Goal: Task Accomplishment & Management: Manage account settings

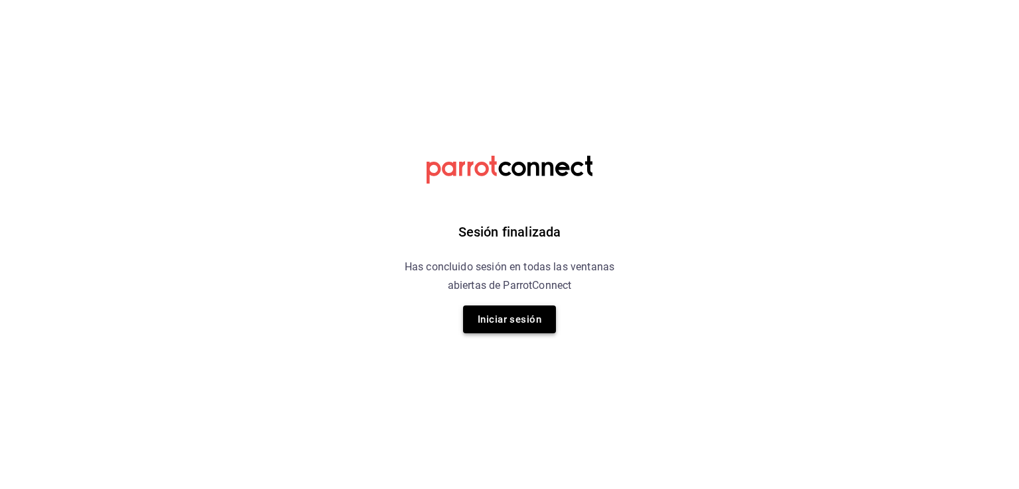
click at [509, 318] on button "Iniciar sesión" at bounding box center [509, 320] width 93 height 28
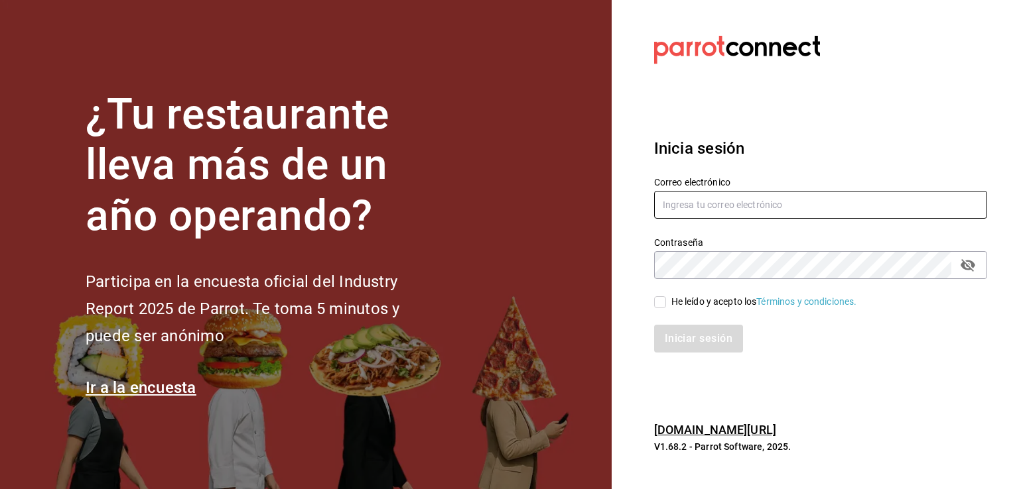
click at [739, 210] on input "text" at bounding box center [820, 205] width 333 height 28
type input "[EMAIL_ADDRESS][DOMAIN_NAME]"
click at [658, 305] on input "He leído y acepto los Términos y condiciones." at bounding box center [660, 302] width 12 height 12
checkbox input "true"
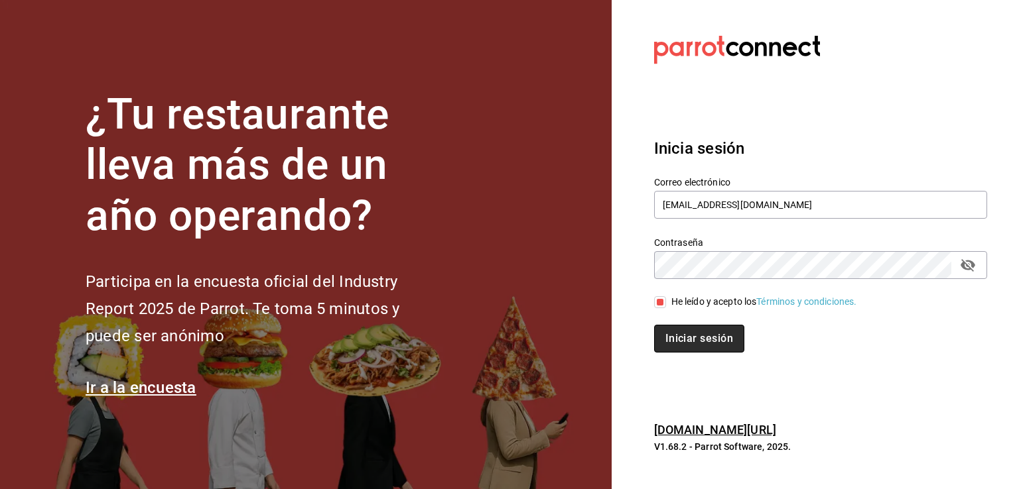
click at [719, 335] on button "Iniciar sesión" at bounding box center [699, 339] width 90 height 28
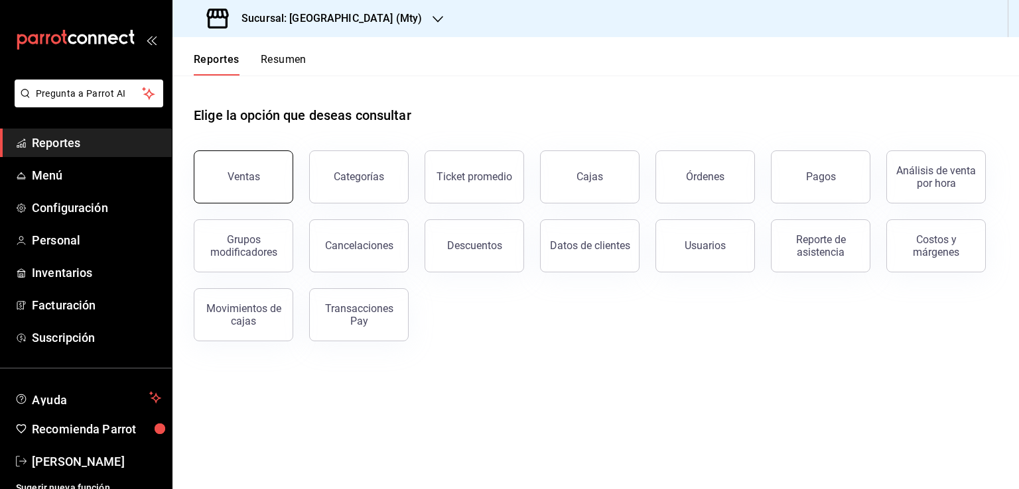
click at [252, 186] on button "Ventas" at bounding box center [243, 177] width 99 height 53
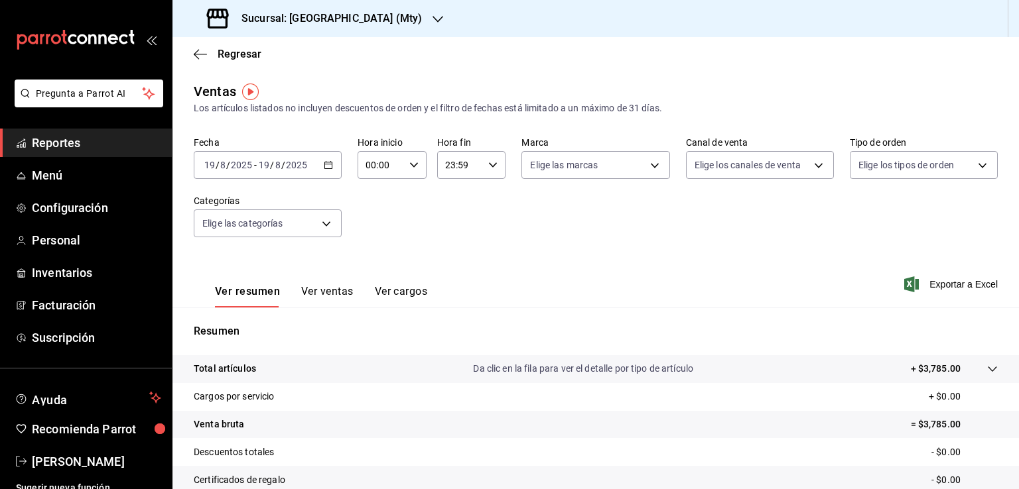
click at [324, 168] on icon "button" at bounding box center [328, 164] width 9 height 9
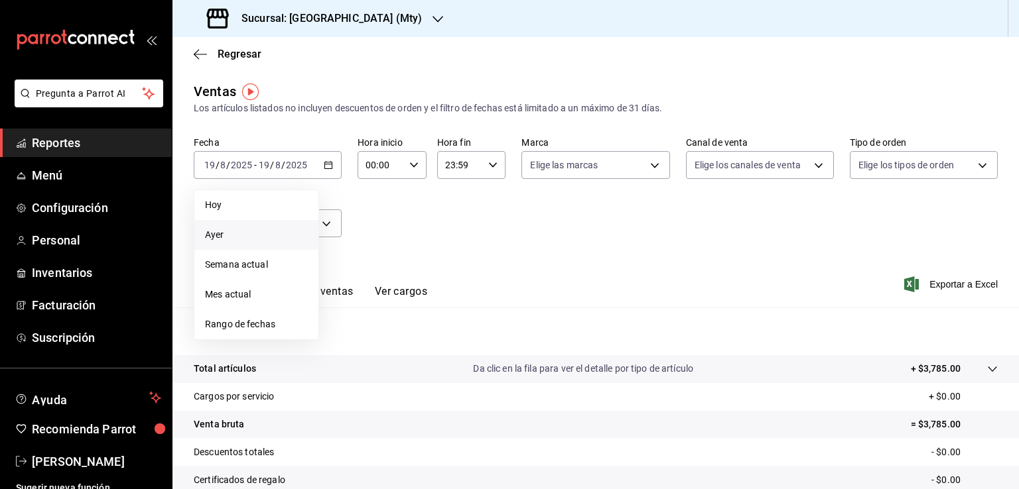
click at [225, 235] on span "Ayer" at bounding box center [256, 235] width 103 height 14
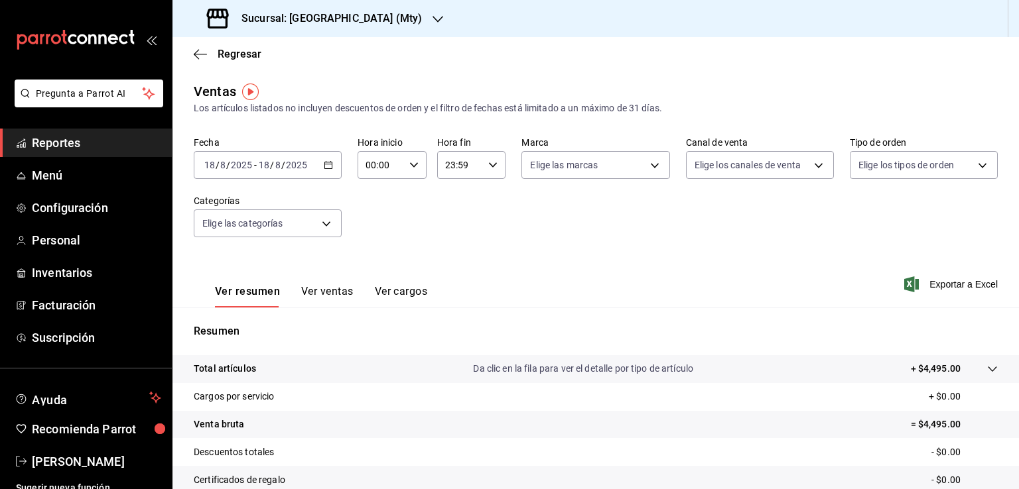
click at [318, 168] on div "2025-08-18 18 / 8 / 2025 - 2025-08-18 18 / 8 / 2025" at bounding box center [268, 165] width 148 height 28
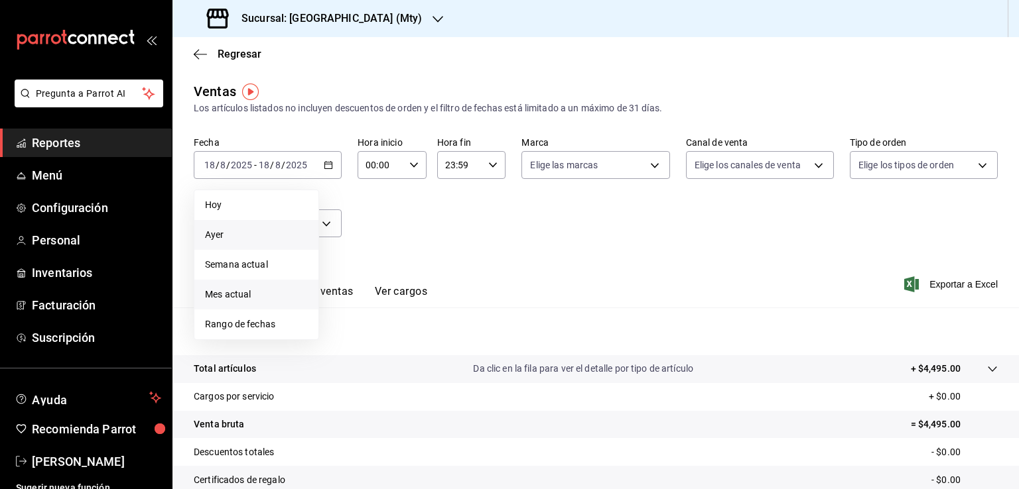
click at [266, 295] on span "Mes actual" at bounding box center [256, 295] width 103 height 14
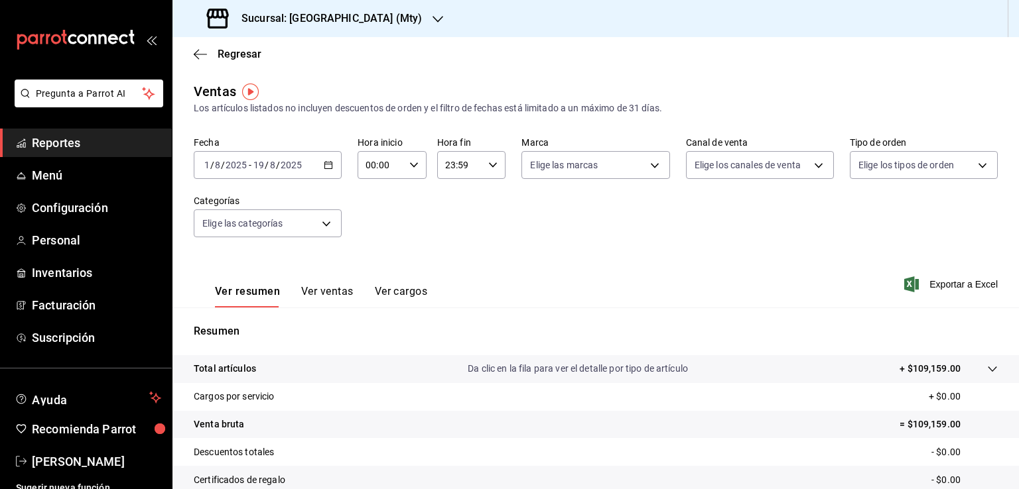
click at [343, 17] on h3 "Sucursal: Las Quekas (Mty)" at bounding box center [326, 19] width 191 height 16
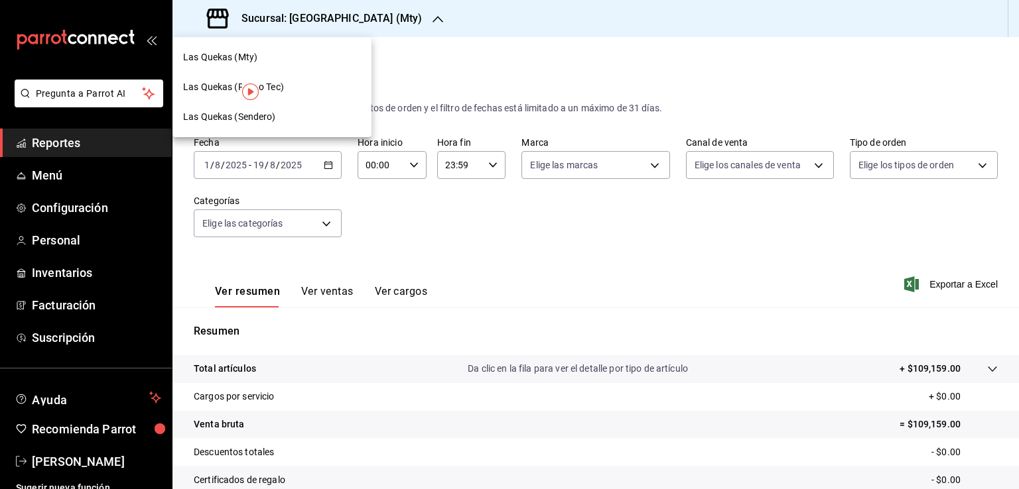
click at [280, 88] on span "Las Quekas (Paseo Tec)" at bounding box center [233, 87] width 101 height 14
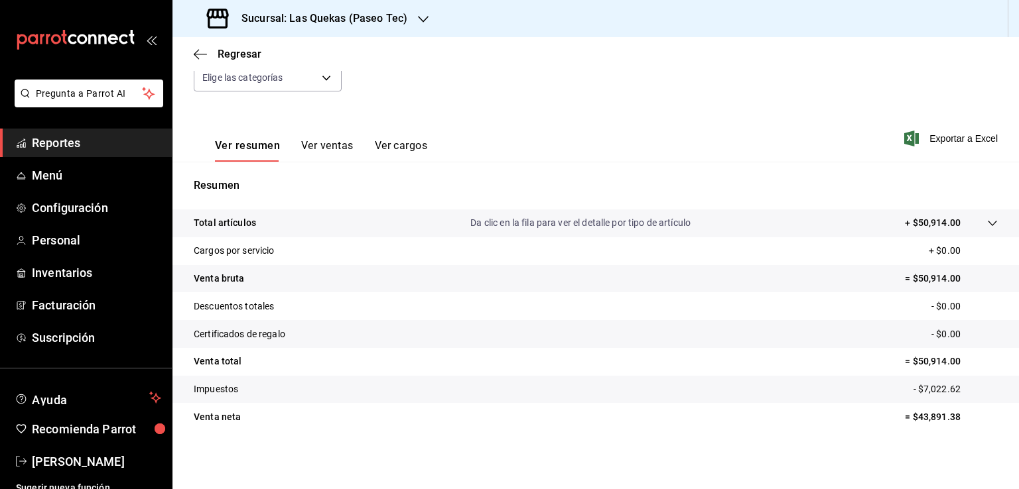
scroll to position [13, 0]
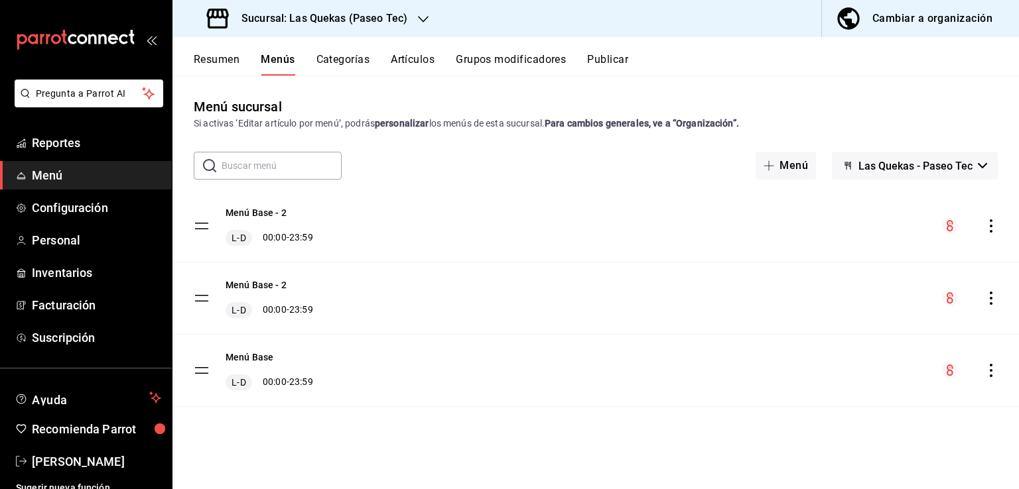
click at [225, 63] on button "Resumen" at bounding box center [217, 64] width 46 height 23
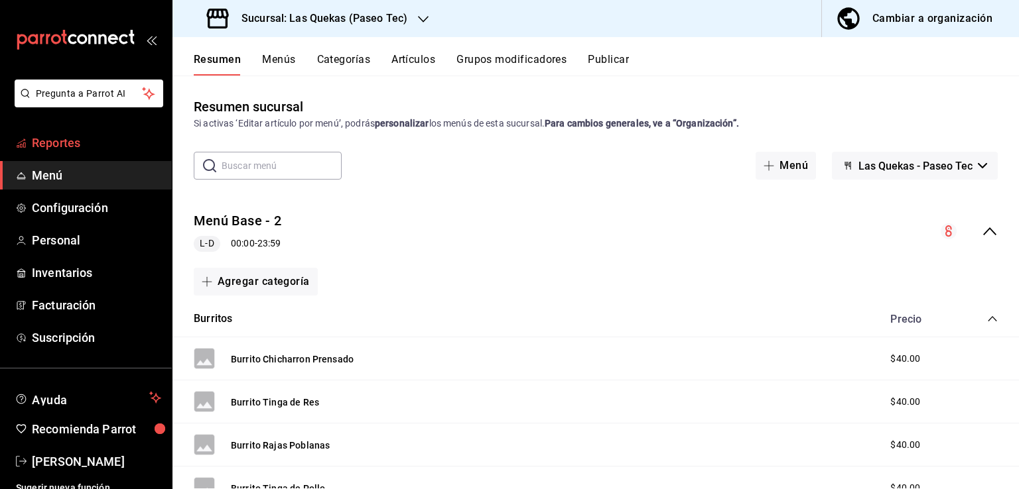
click at [58, 146] on span "Reportes" at bounding box center [96, 143] width 129 height 18
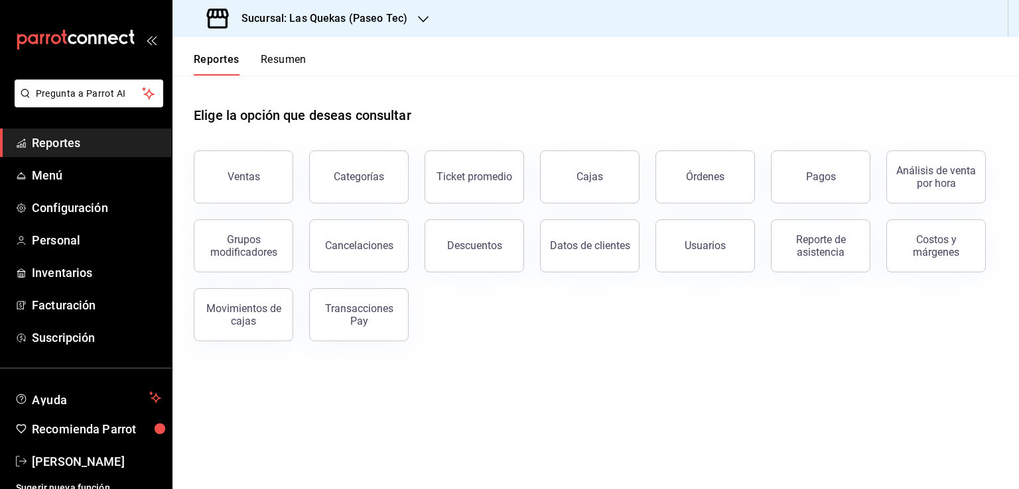
click at [285, 64] on button "Resumen" at bounding box center [284, 64] width 46 height 23
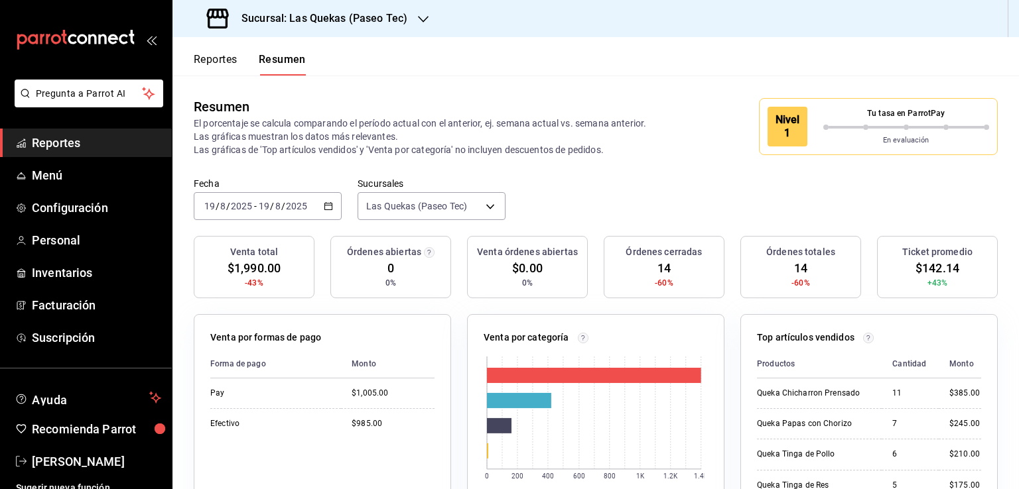
click at [402, 21] on h3 "Sucursal: Las Quekas (Paseo Tec)" at bounding box center [319, 19] width 176 height 16
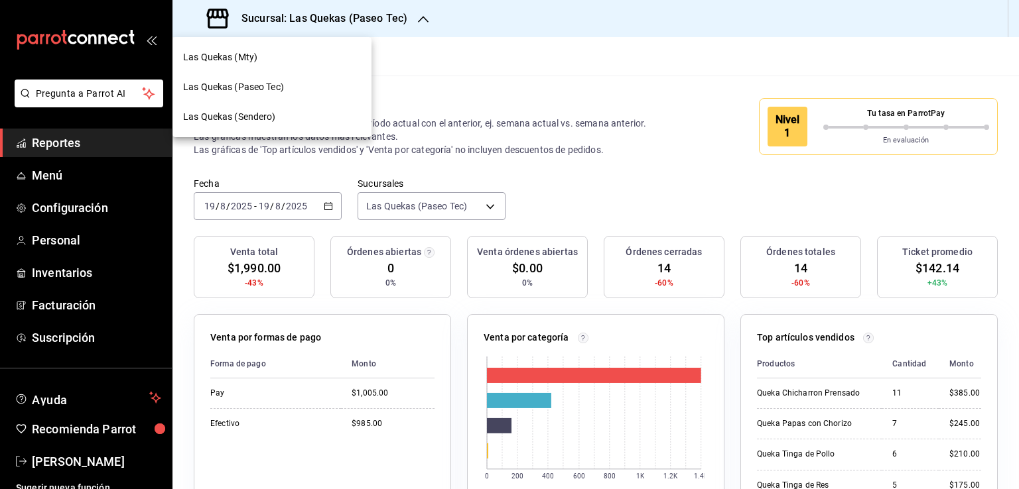
click at [247, 54] on span "Las Quekas (Mty)" at bounding box center [220, 57] width 74 height 14
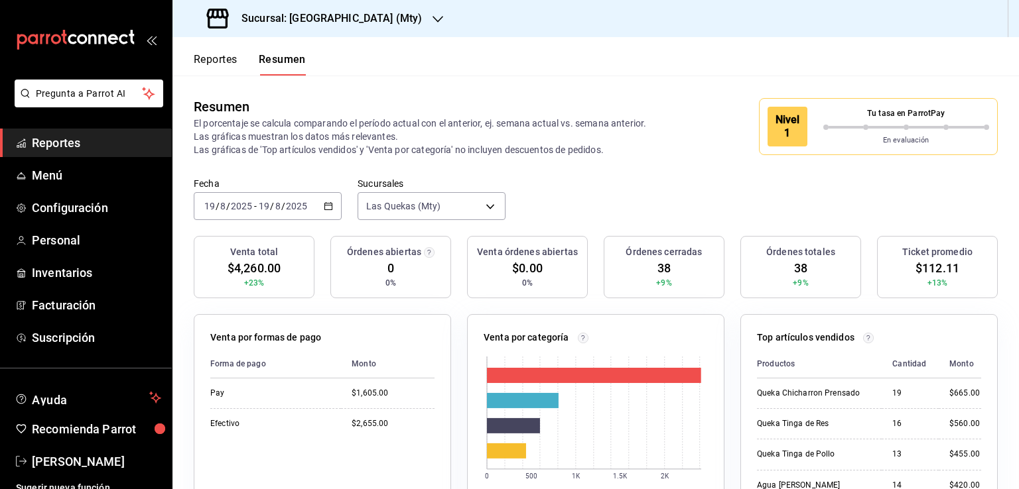
click at [257, 284] on span "+23%" at bounding box center [254, 283] width 21 height 12
click at [332, 206] on div "2025-08-19 19 / 8 / 2025 - 2025-08-19 19 / 8 / 2025" at bounding box center [268, 206] width 148 height 28
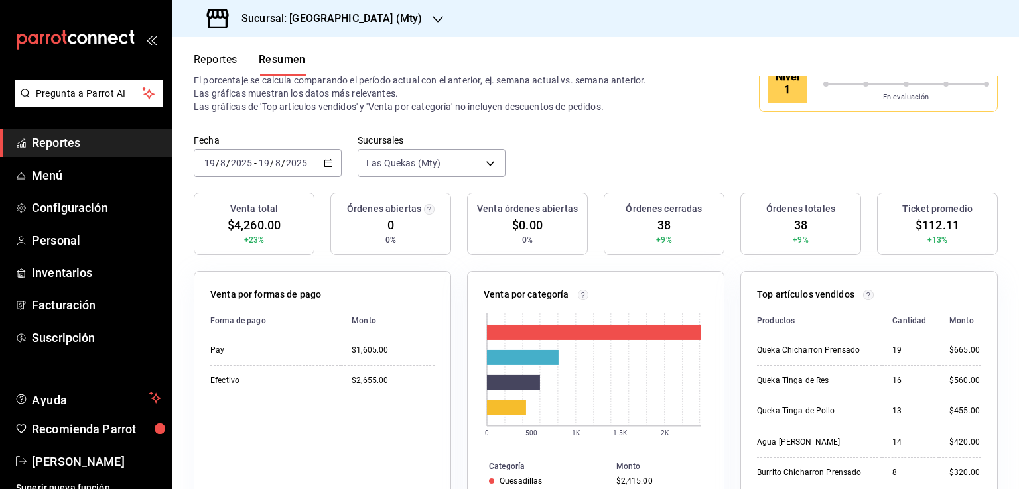
scroll to position [37, 0]
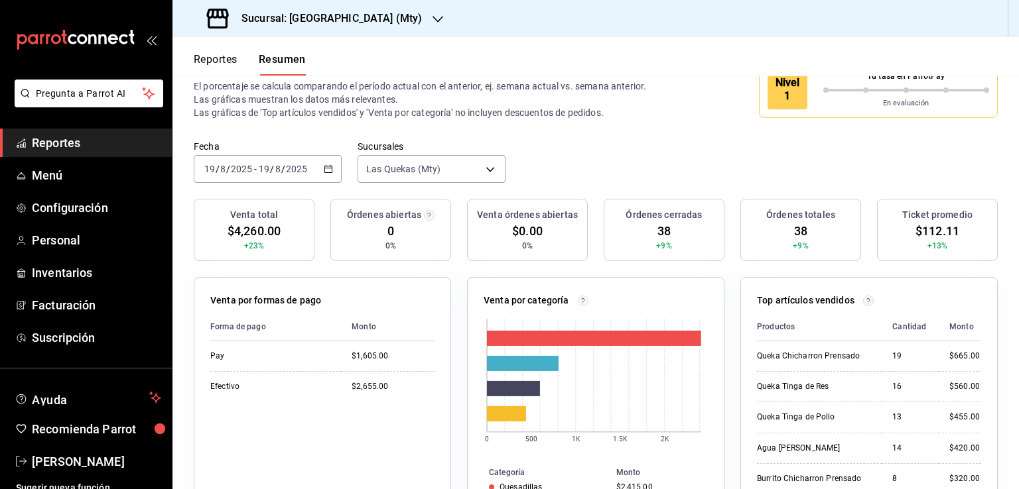
click at [326, 169] on icon "button" at bounding box center [328, 168] width 9 height 9
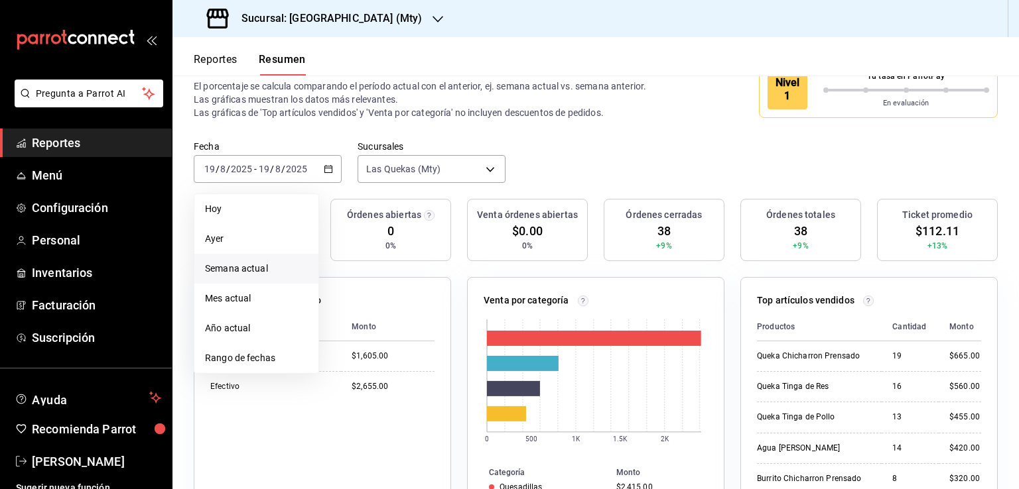
click at [231, 269] on span "Semana actual" at bounding box center [256, 269] width 103 height 14
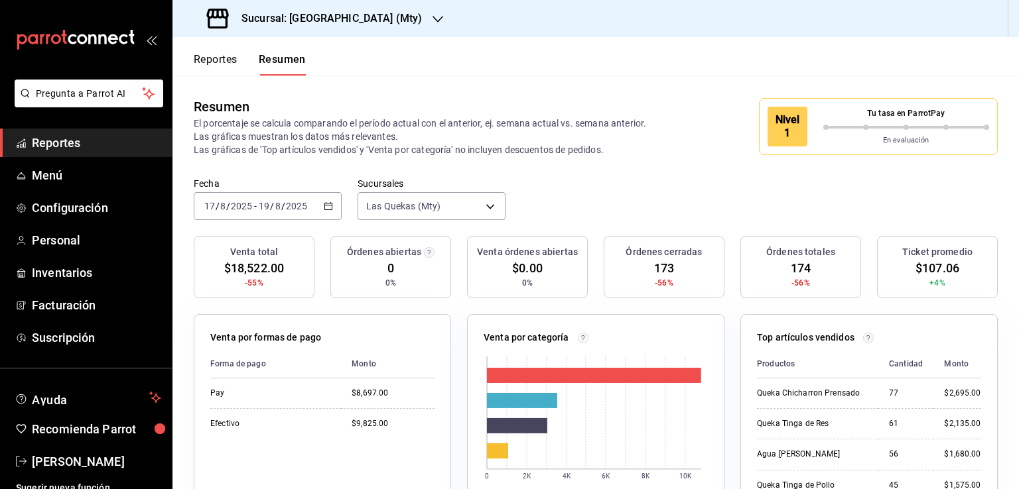
scroll to position [0, 0]
click at [326, 206] on icon "button" at bounding box center [328, 206] width 9 height 9
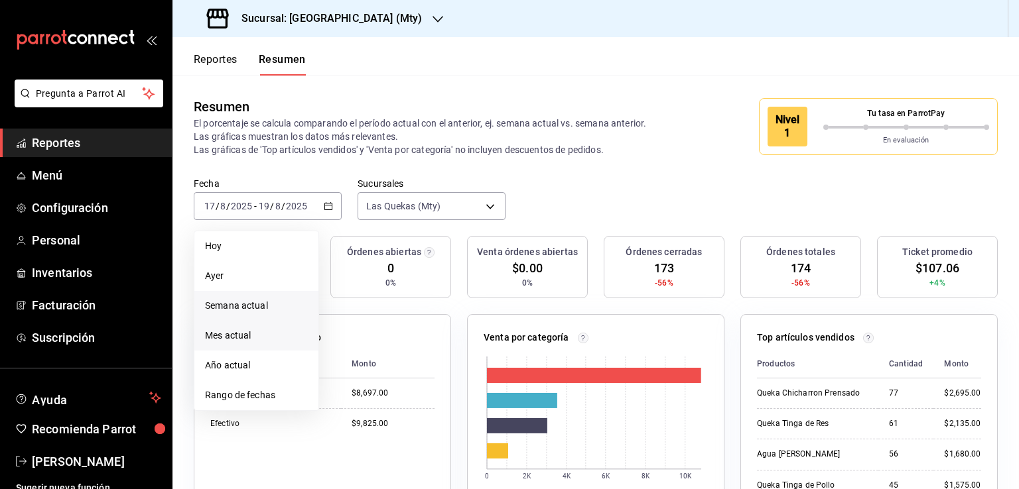
click at [236, 336] on span "Mes actual" at bounding box center [256, 336] width 103 height 14
